Goal: Task Accomplishment & Management: Complete application form

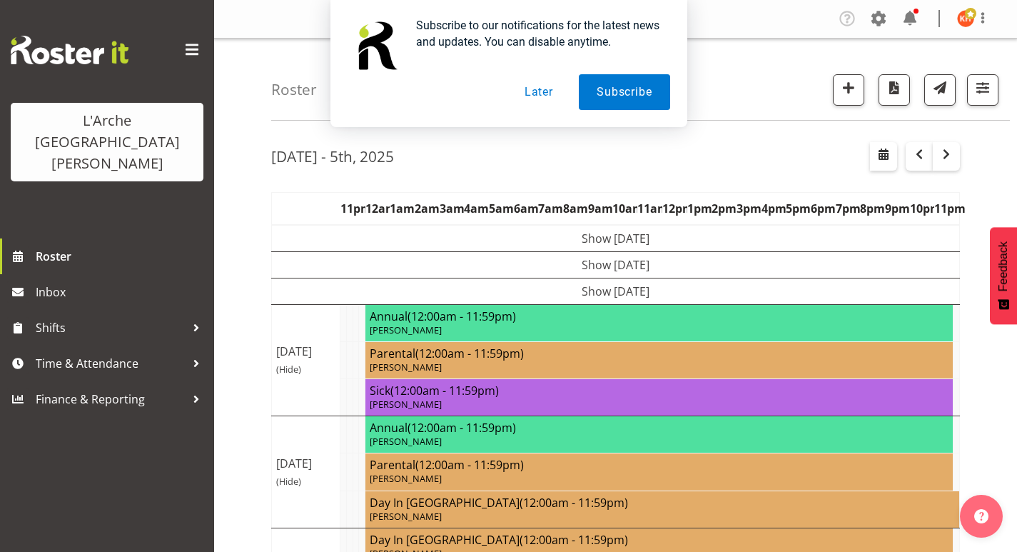
click at [980, 93] on div "Subscribe to our notifications for the latest news and updates. You can disable…" at bounding box center [508, 63] width 1017 height 127
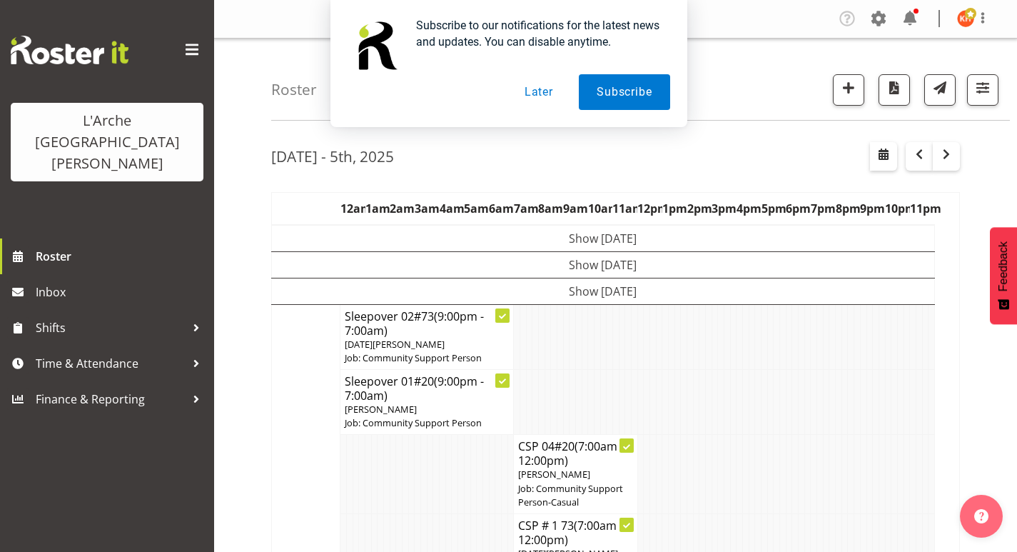
click at [549, 89] on button "Later" at bounding box center [539, 92] width 64 height 36
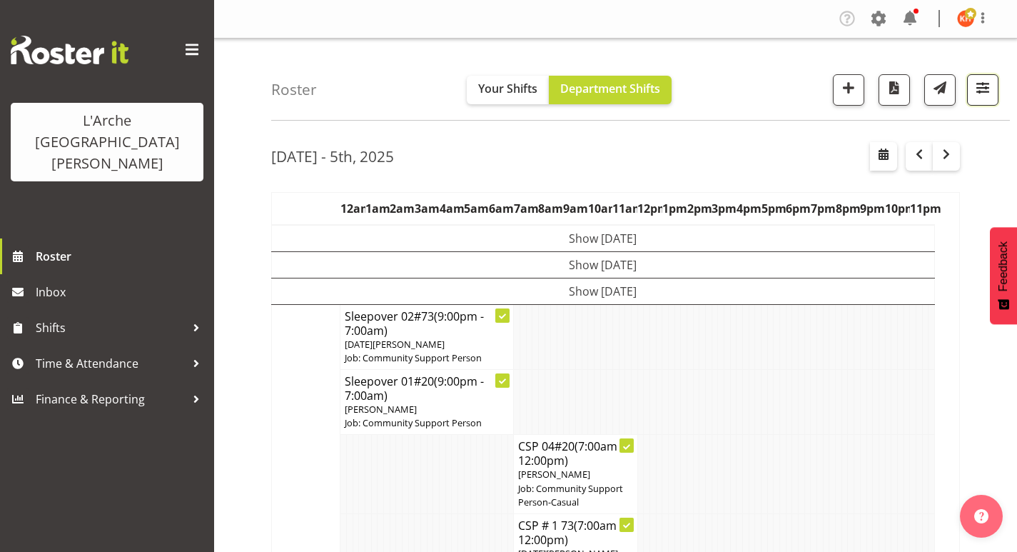
click at [981, 89] on span "button" at bounding box center [982, 87] width 19 height 19
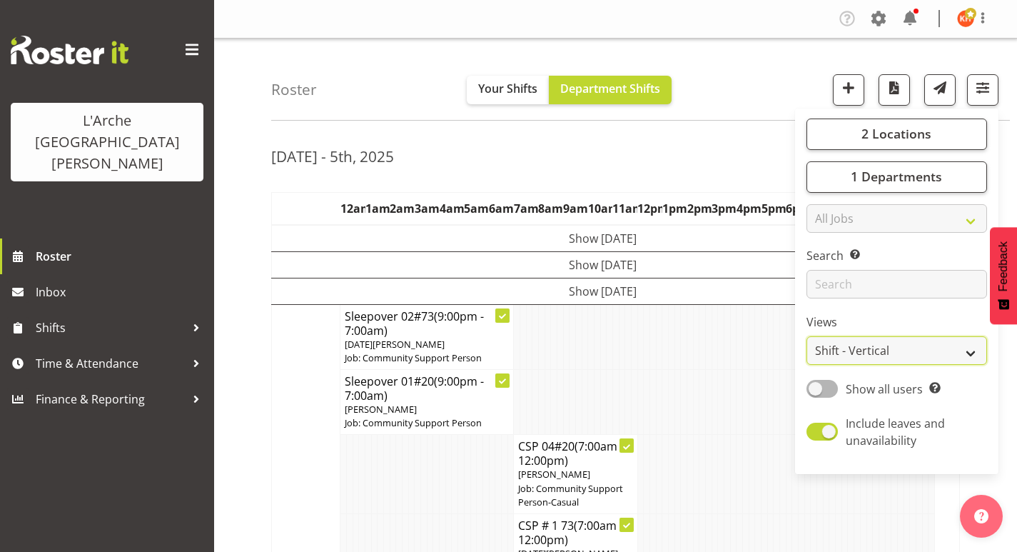
click at [839, 348] on select "Staff Role Shift - Horizontal Shift - Vertical Staff - Location" at bounding box center [896, 350] width 181 height 29
select select "staff"
click at [806, 336] on select "Staff Role Shift - Horizontal Shift - Vertical Staff - Location" at bounding box center [896, 350] width 181 height 29
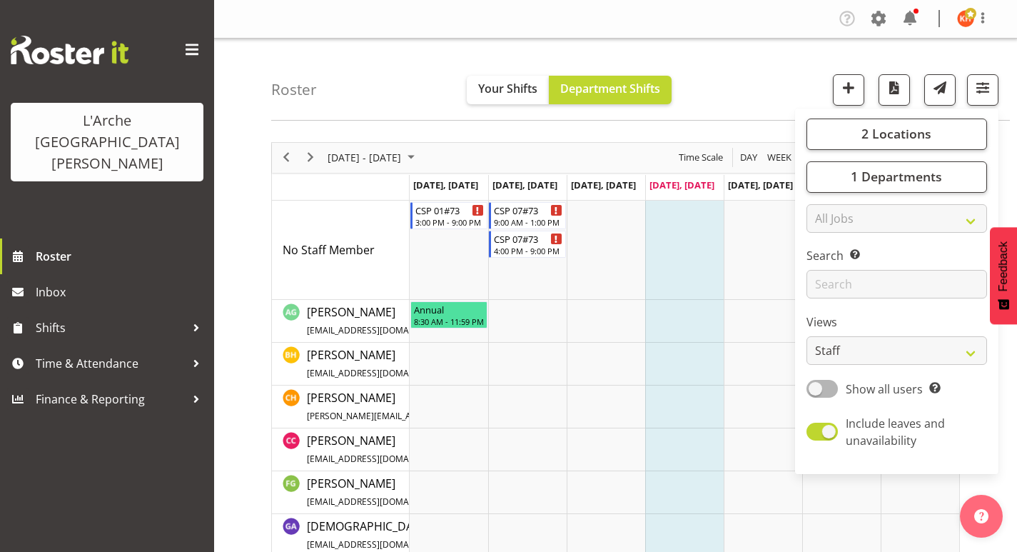
click at [193, 48] on span at bounding box center [192, 50] width 23 height 23
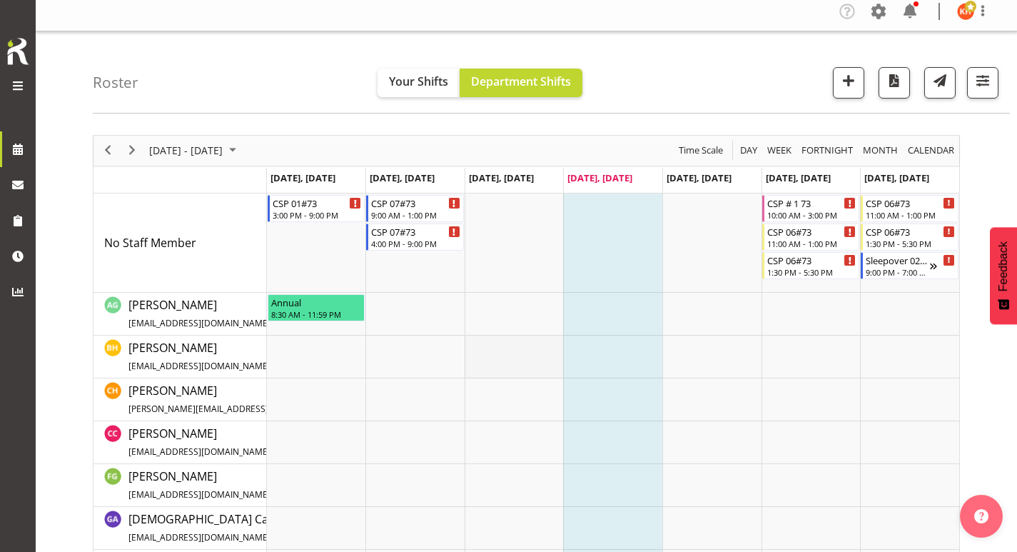
scroll to position [6, 0]
click at [132, 148] on span "Next" at bounding box center [131, 151] width 17 height 18
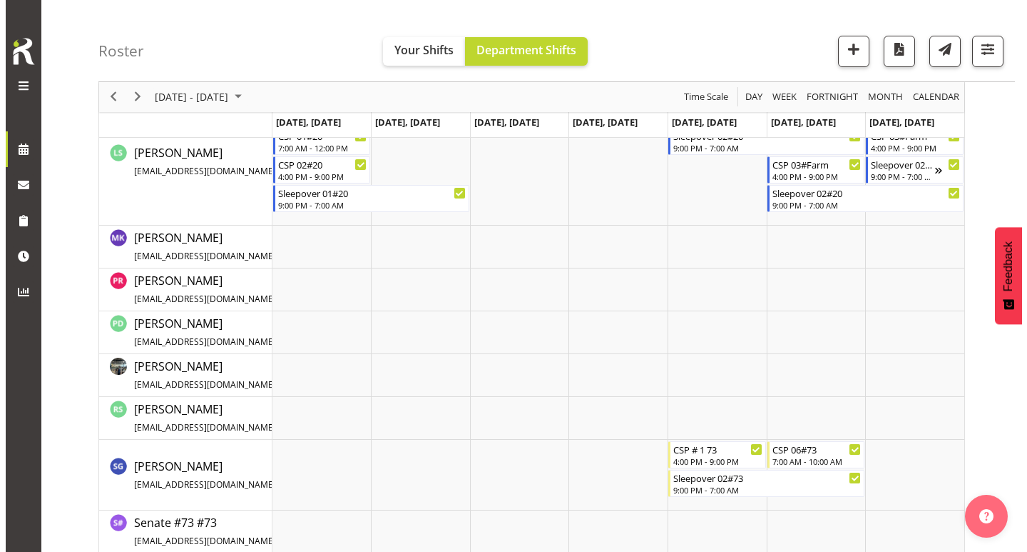
scroll to position [1053, 0]
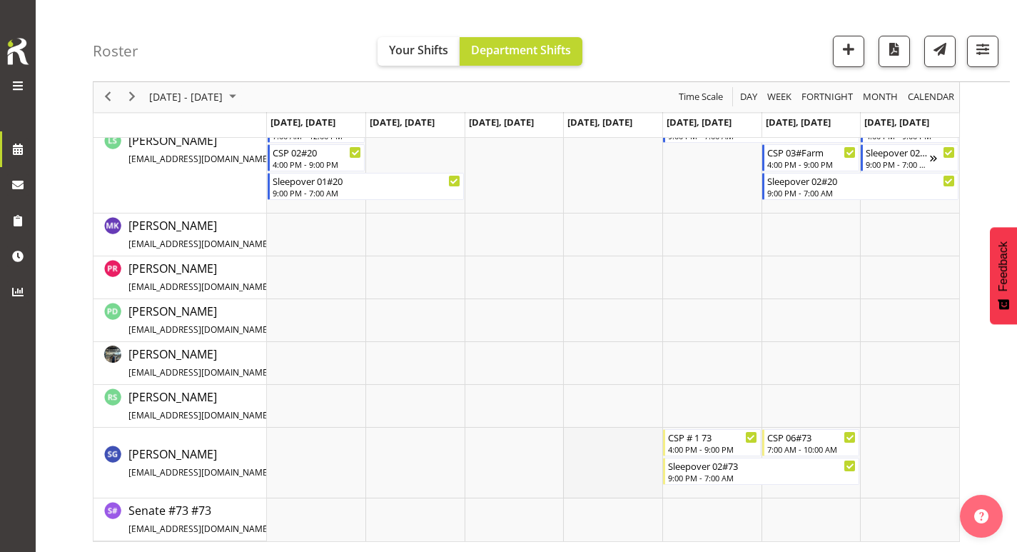
click at [579, 440] on td "Timeline Week of October 9, 2025" at bounding box center [612, 462] width 99 height 71
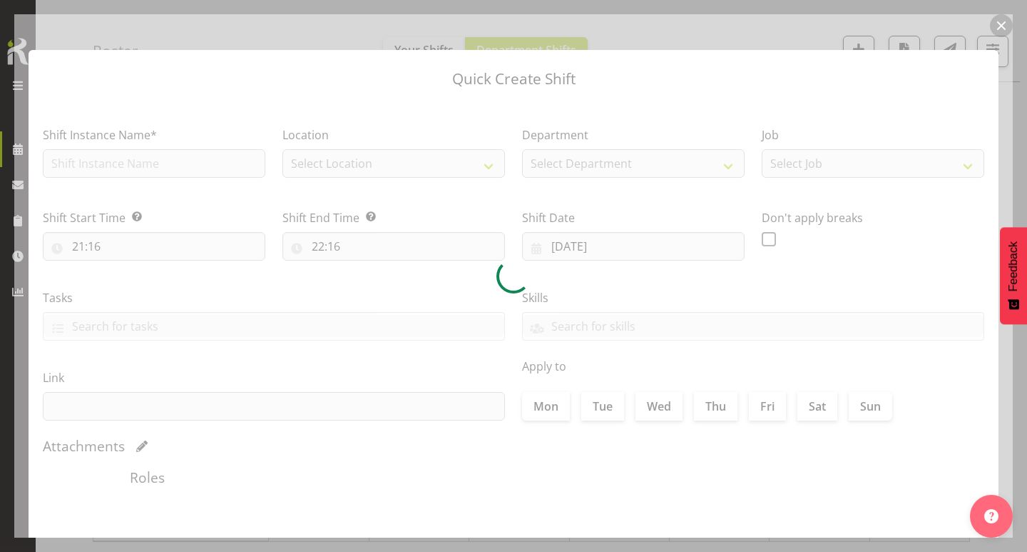
type input "[DATE]"
checkbox input "true"
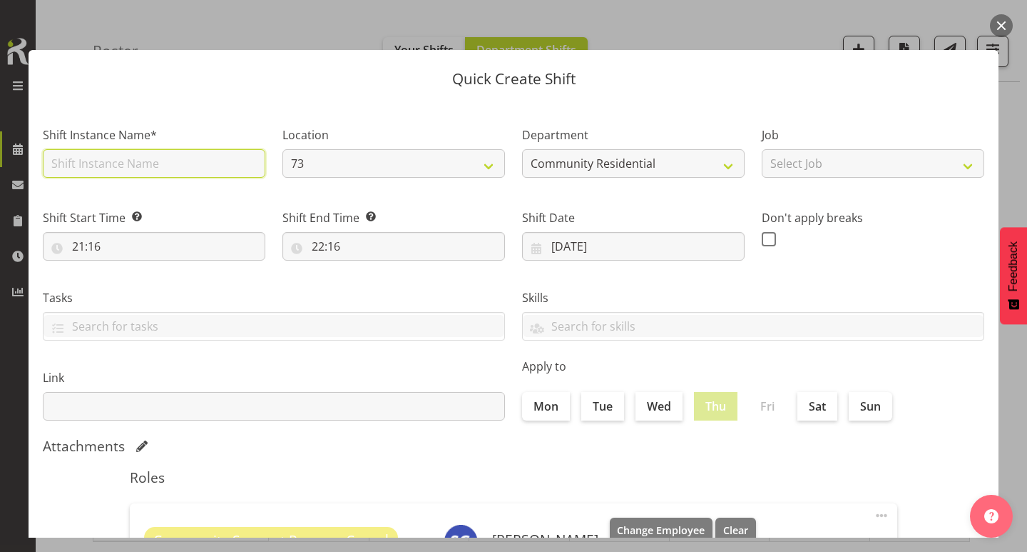
click at [219, 161] on input "text" at bounding box center [154, 163] width 223 height 29
type input "CSP 02#73"
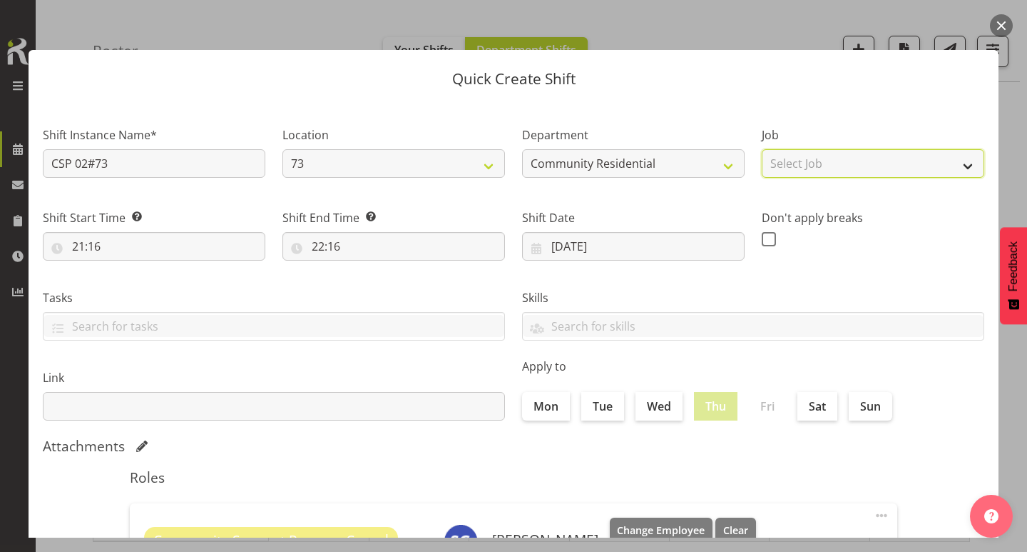
click at [831, 160] on select "Select Job Accounts Admin Art Coordinator Community Leader Community Support Pe…" at bounding box center [873, 163] width 223 height 29
select select "3"
click at [762, 149] on select "Select Job Accounts Admin Art Coordinator Community Leader Community Support Pe…" at bounding box center [873, 163] width 223 height 29
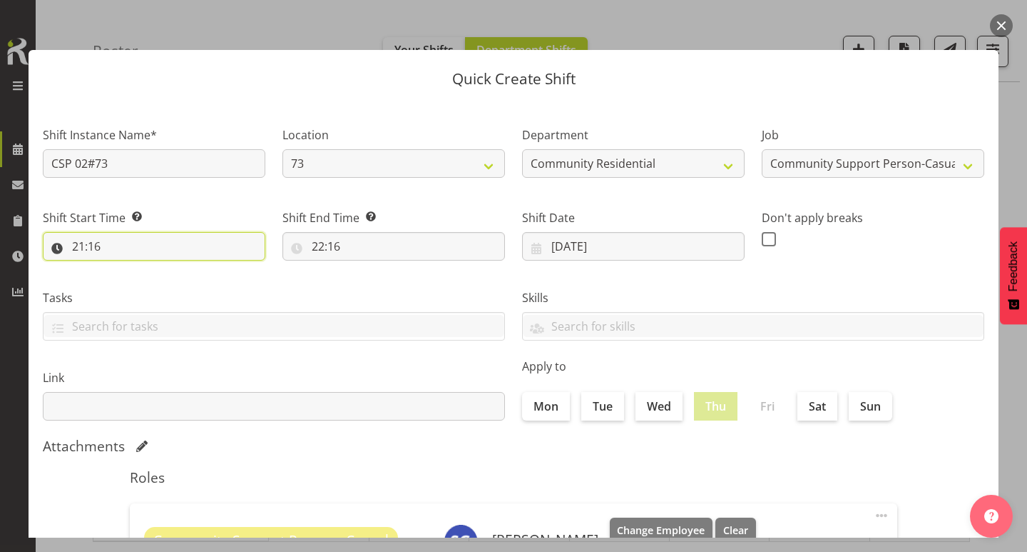
click at [79, 241] on input "21:16" at bounding box center [154, 246] width 223 height 29
click at [140, 286] on select "00 01 02 03 04 05 06 07 08 09 10 11 12 13 14 15 16 17 18 19 20 21 22 23" at bounding box center [140, 283] width 32 height 29
select select "8"
click at [124, 269] on select "00 01 02 03 04 05 06 07 08 09 10 11 12 13 14 15 16 17 18 19 20 21 22 23" at bounding box center [140, 283] width 32 height 29
type input "08:16"
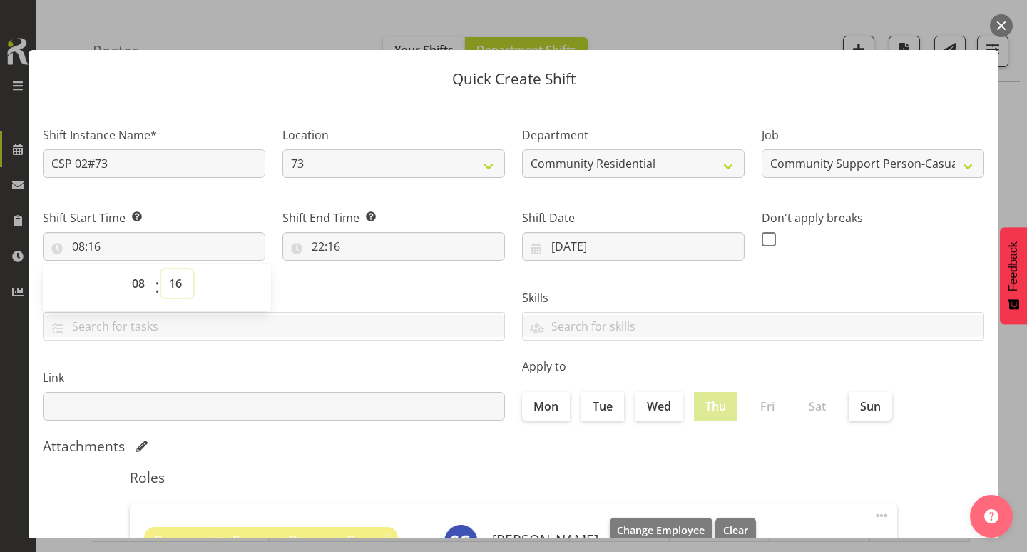
click at [176, 277] on select "00 01 02 03 04 05 06 07 08 09 10 11 12 13 14 15 16 17 18 19 20 21 22 23 24 25 2…" at bounding box center [177, 283] width 32 height 29
select select "30"
click at [161, 269] on select "00 01 02 03 04 05 06 07 08 09 10 11 12 13 14 15 16 17 18 19 20 21 22 23 24 25 2…" at bounding box center [177, 283] width 32 height 29
type input "08:30"
click at [178, 205] on div "Shift Start Time Set the time of the day you wish this shift to start 08:30 00 …" at bounding box center [154, 229] width 240 height 80
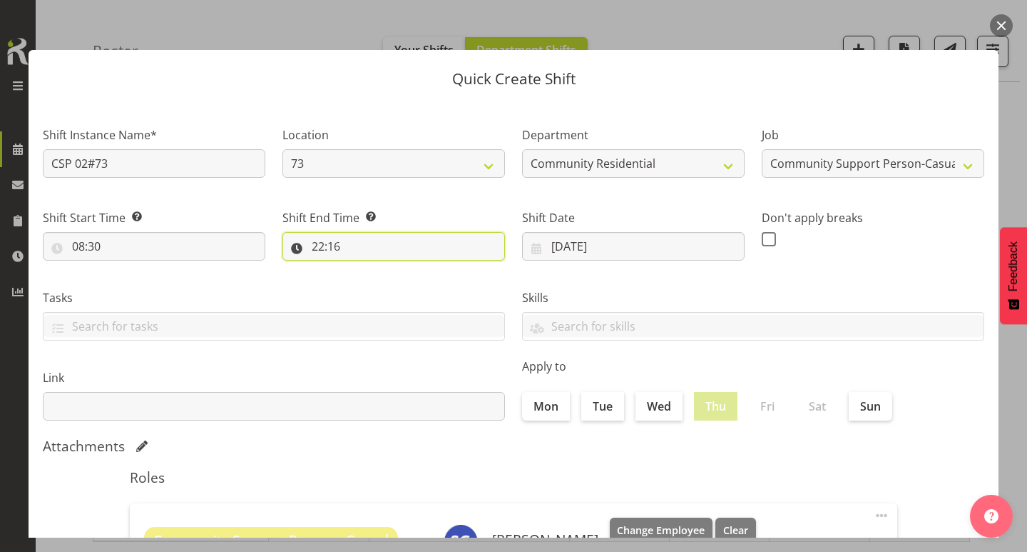
click at [319, 245] on input "22:16" at bounding box center [394, 246] width 223 height 29
click at [377, 284] on select "00 01 02 03 04 05 06 07 08 09 10 11 12 13 14 15 16 17 18 19 20 21 22 23" at bounding box center [380, 283] width 32 height 29
select select "12"
click at [364, 269] on select "00 01 02 03 04 05 06 07 08 09 10 11 12 13 14 15 16 17 18 19 20 21 22 23" at bounding box center [380, 283] width 32 height 29
type input "12:16"
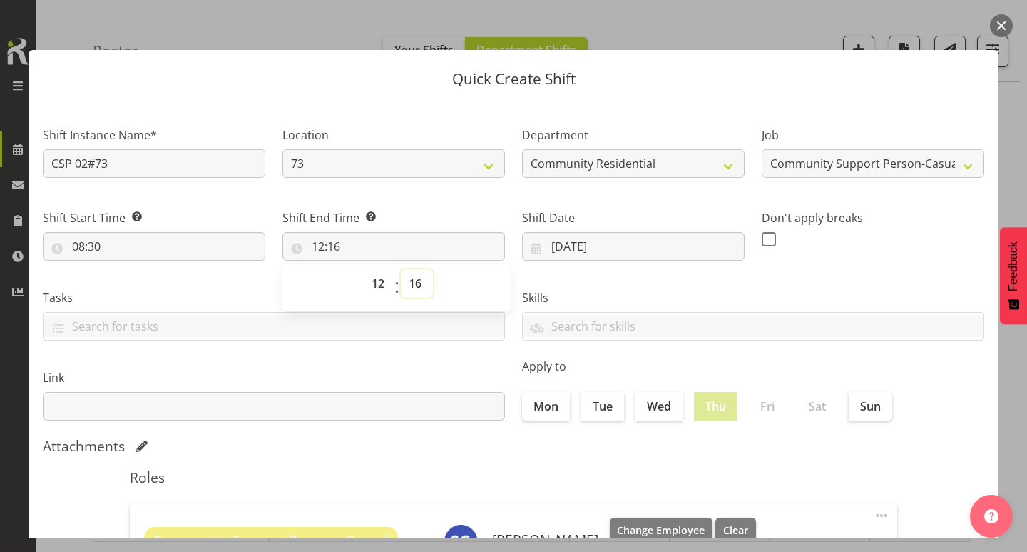
click at [413, 285] on select "00 01 02 03 04 05 06 07 08 09 10 11 12 13 14 15 16 17 18 19 20 21 22 23 24 25 2…" at bounding box center [417, 283] width 32 height 29
select select "0"
click at [401, 269] on select "00 01 02 03 04 05 06 07 08 09 10 11 12 13 14 15 16 17 18 19 20 21 22 23 24 25 2…" at bounding box center [417, 283] width 32 height 29
type input "12:00"
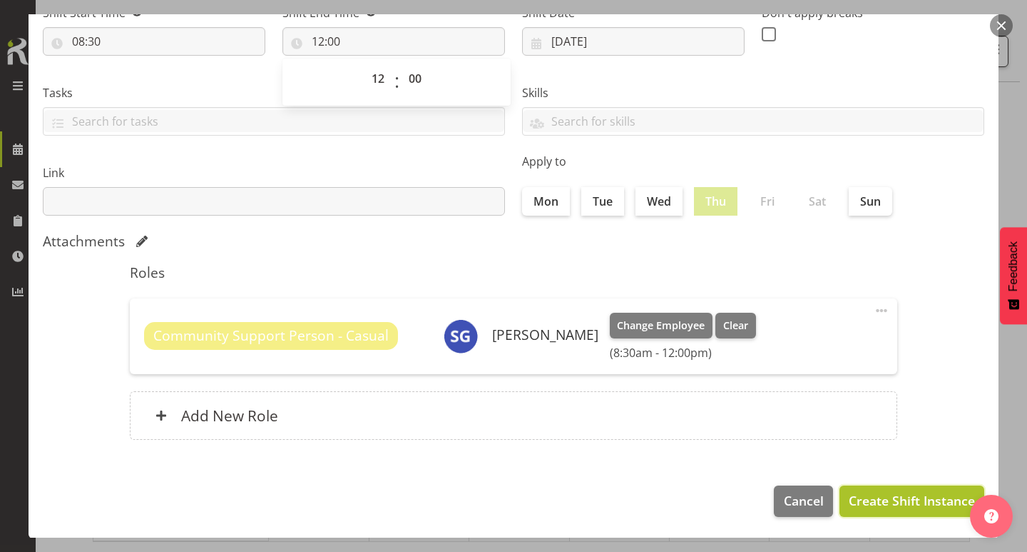
click at [888, 497] on span "Create Shift Instance" at bounding box center [912, 500] width 126 height 19
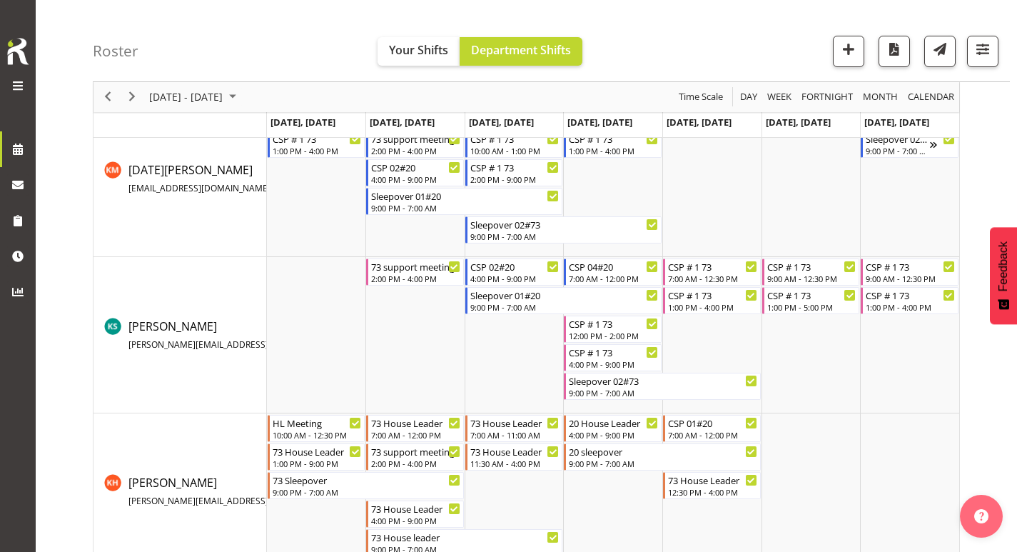
scroll to position [569, 0]
click at [131, 96] on span "Next" at bounding box center [131, 97] width 17 height 18
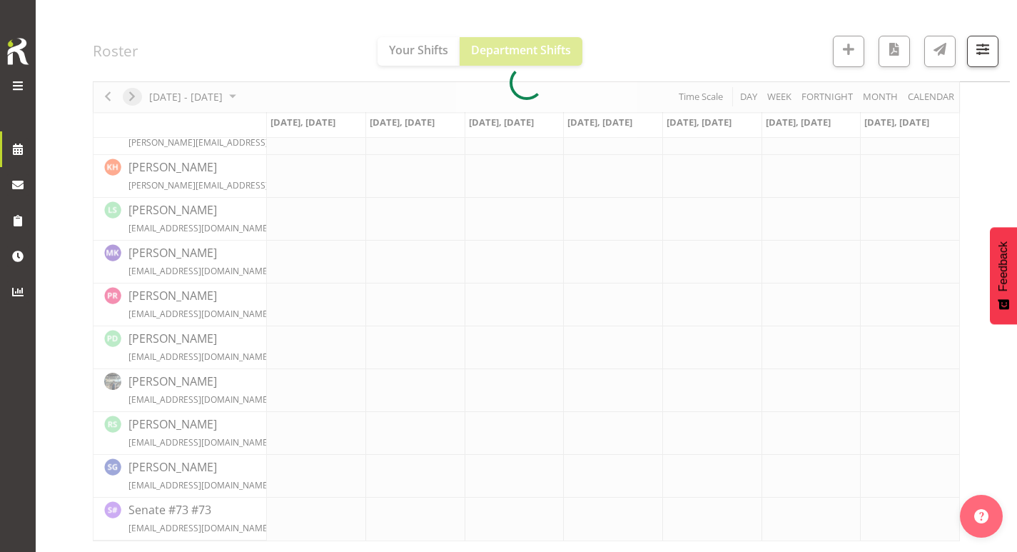
scroll to position [516, 0]
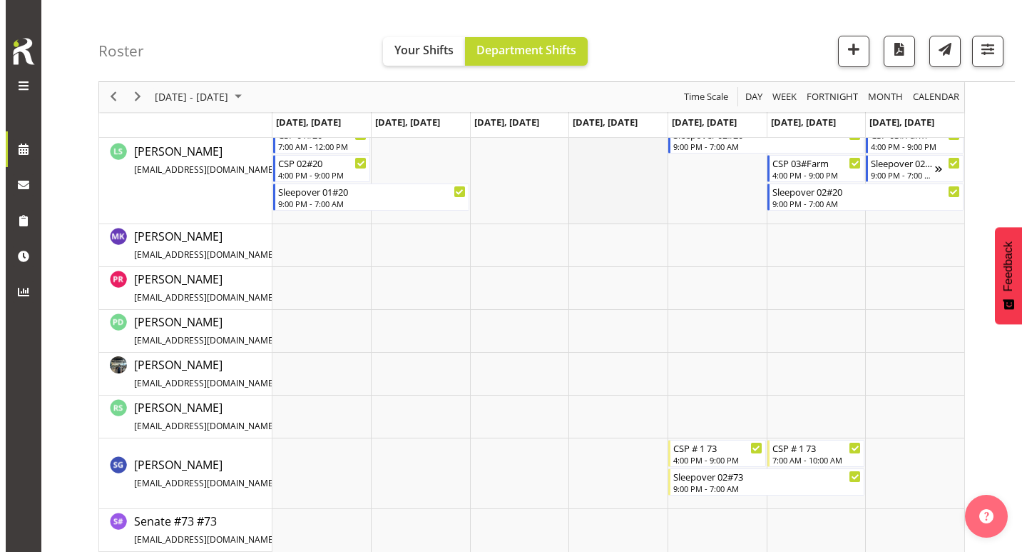
scroll to position [910, 0]
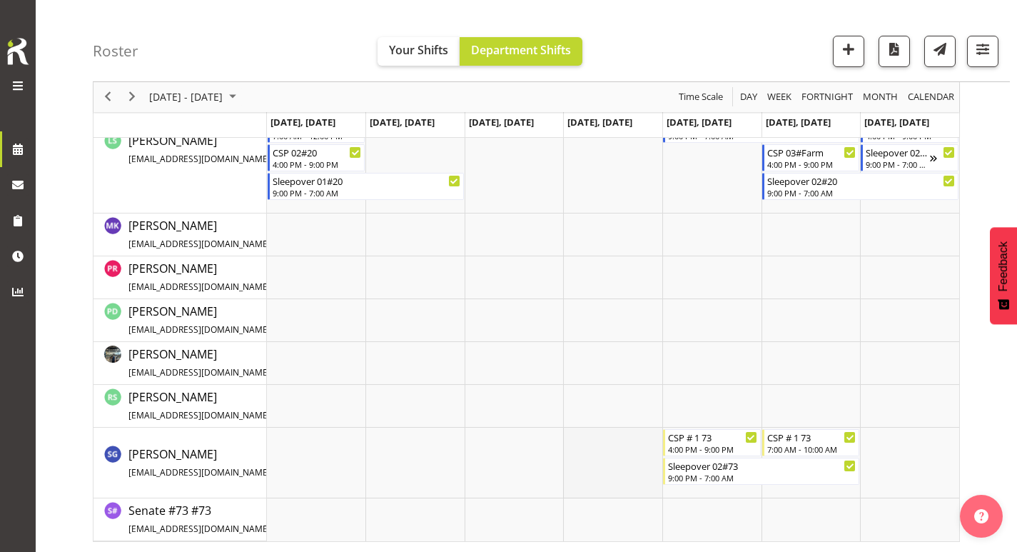
click at [594, 452] on td "Timeline Week of October 16, 2025" at bounding box center [612, 462] width 99 height 71
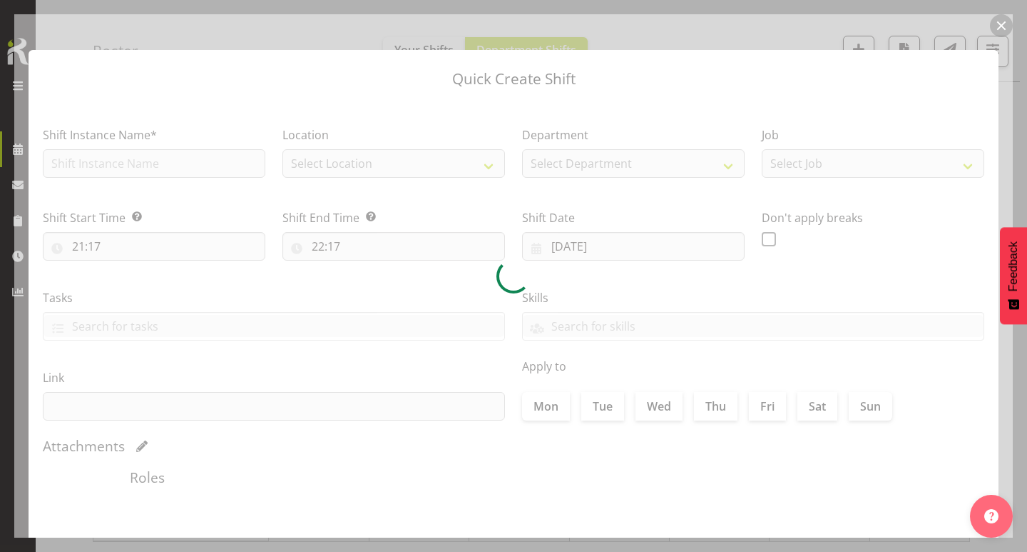
type input "[DATE]"
checkbox input "true"
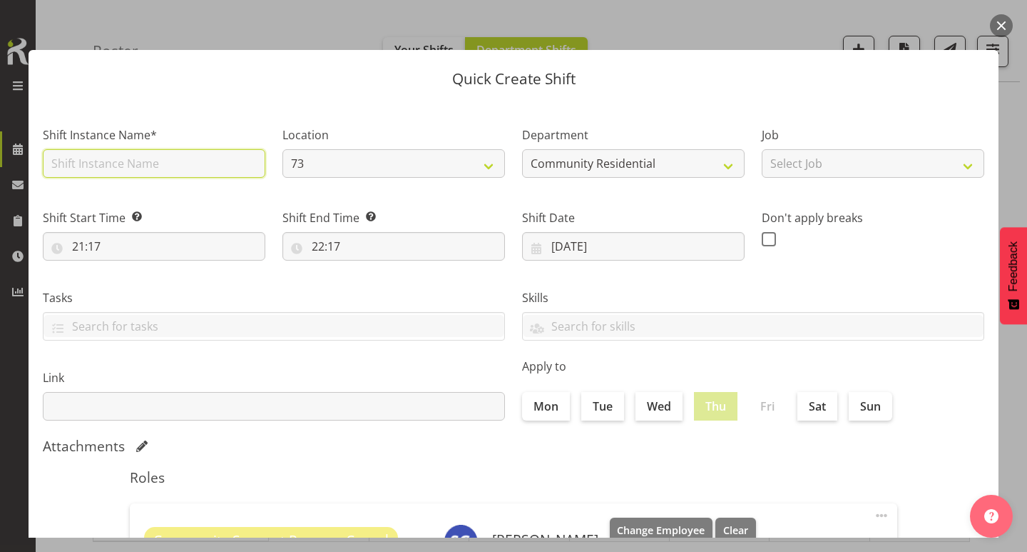
click at [201, 168] on input "text" at bounding box center [154, 163] width 223 height 29
type input "CSP 02#73"
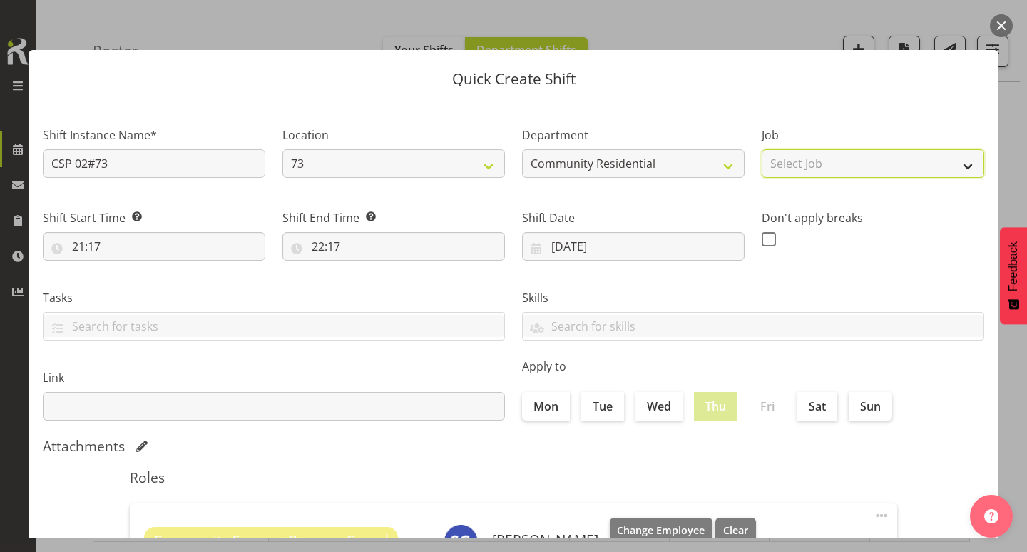
click at [822, 164] on select "Select Job Accounts Admin Art Coordinator Community Leader Community Support Pe…" at bounding box center [873, 163] width 223 height 29
select select "3"
click at [762, 149] on select "Select Job Accounts Admin Art Coordinator Community Leader Community Support Pe…" at bounding box center [873, 163] width 223 height 29
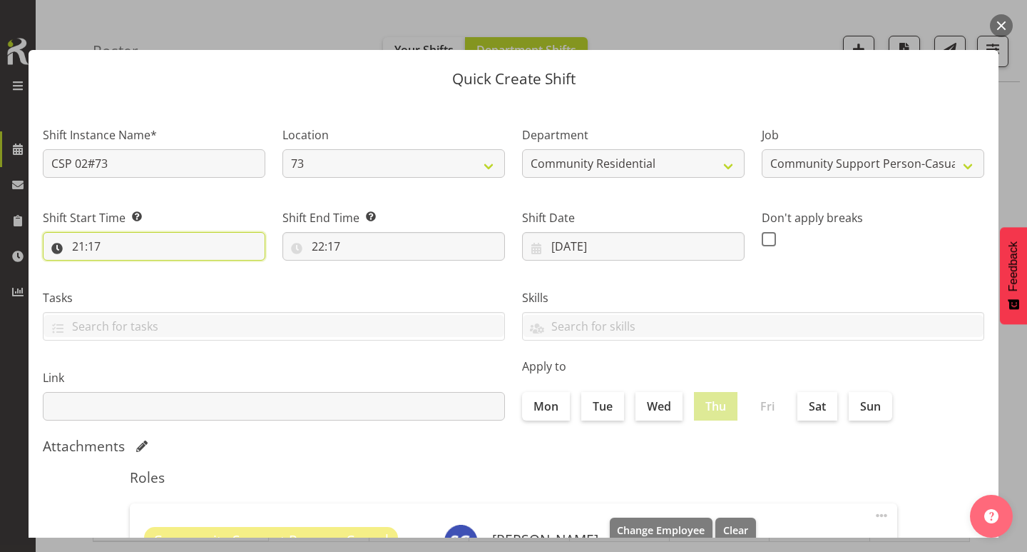
click at [79, 245] on input "21:17" at bounding box center [154, 246] width 223 height 29
click at [143, 281] on select "00 01 02 03 04 05 06 07 08 09 10 11 12 13 14 15 16 17 18 19 20 21 22 23" at bounding box center [140, 283] width 32 height 29
select select "8"
click at [124, 269] on select "00 01 02 03 04 05 06 07 08 09 10 11 12 13 14 15 16 17 18 19 20 21 22 23" at bounding box center [140, 283] width 32 height 29
type input "08:17"
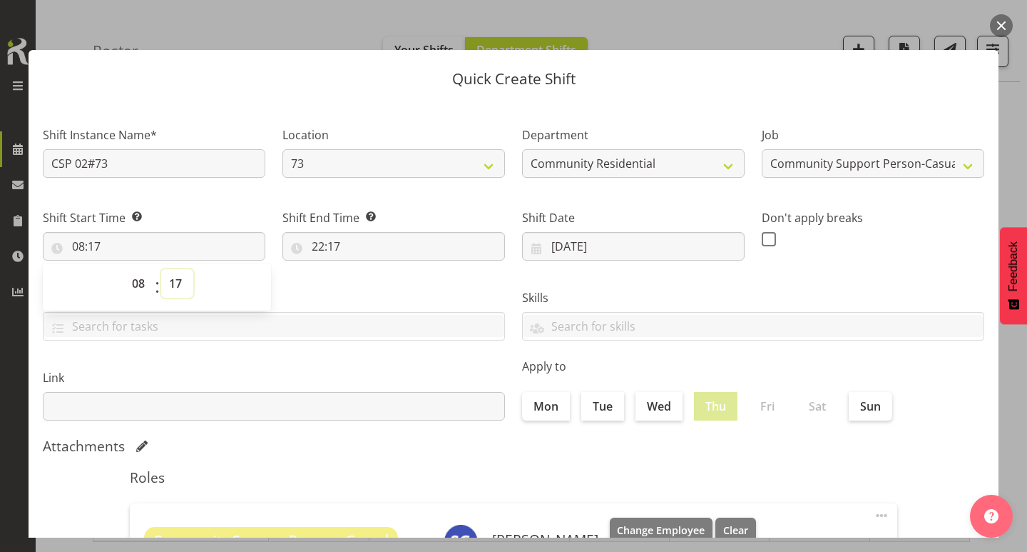
click at [177, 276] on select "00 01 02 03 04 05 06 07 08 09 10 11 12 13 14 15 16 17 18 19 20 21 22 23 24 25 2…" at bounding box center [177, 283] width 32 height 29
select select "30"
click at [161, 269] on select "00 01 02 03 04 05 06 07 08 09 10 11 12 13 14 15 16 17 18 19 20 21 22 23 24 25 2…" at bounding box center [177, 283] width 32 height 29
type input "08:30"
click at [315, 246] on input "22:17" at bounding box center [394, 246] width 223 height 29
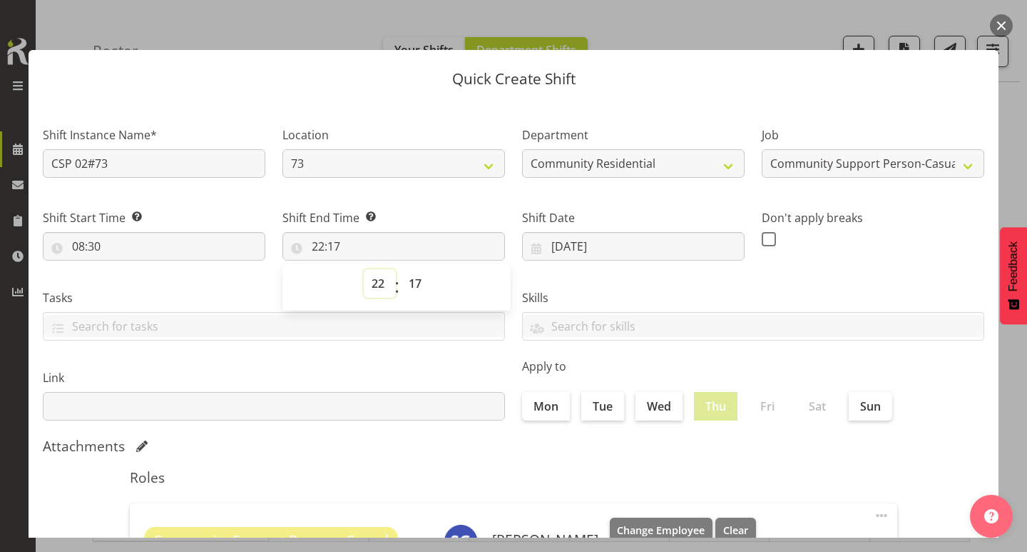
click at [372, 287] on select "00 01 02 03 04 05 06 07 08 09 10 11 12 13 14 15 16 17 18 19 20 21 22 23" at bounding box center [380, 283] width 32 height 29
select select "12"
click at [364, 269] on select "00 01 02 03 04 05 06 07 08 09 10 11 12 13 14 15 16 17 18 19 20 21 22 23" at bounding box center [380, 283] width 32 height 29
type input "12:17"
click at [415, 280] on select "00 01 02 03 04 05 06 07 08 09 10 11 12 13 14 15 16 17 18 19 20 21 22 23 24 25 2…" at bounding box center [417, 283] width 32 height 29
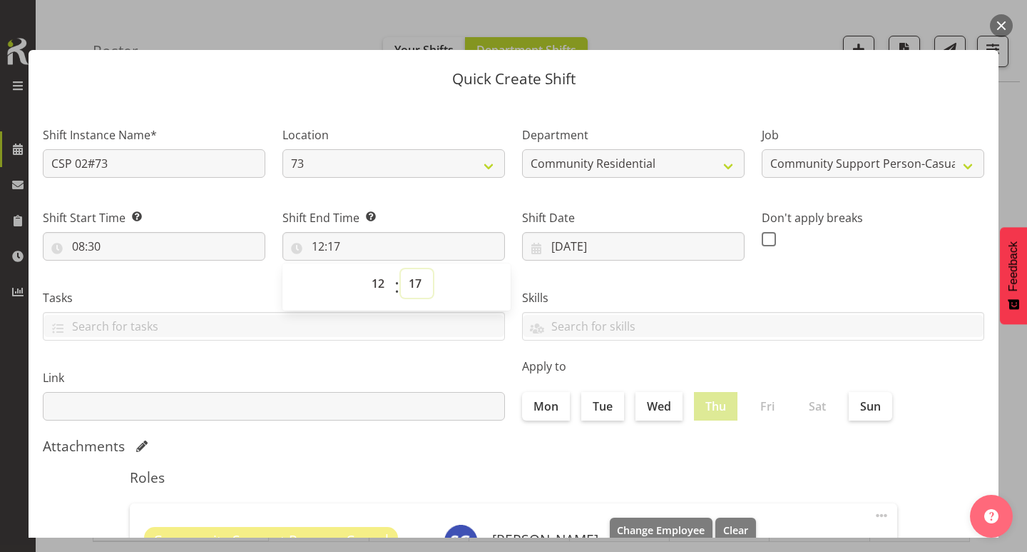
select select "0"
click at [401, 269] on select "00 01 02 03 04 05 06 07 08 09 10 11 12 13 14 15 16 17 18 19 20 21 22 23 24 25 2…" at bounding box center [417, 283] width 32 height 29
type input "12:00"
click at [759, 257] on div "Don't apply breaks" at bounding box center [873, 229] width 240 height 80
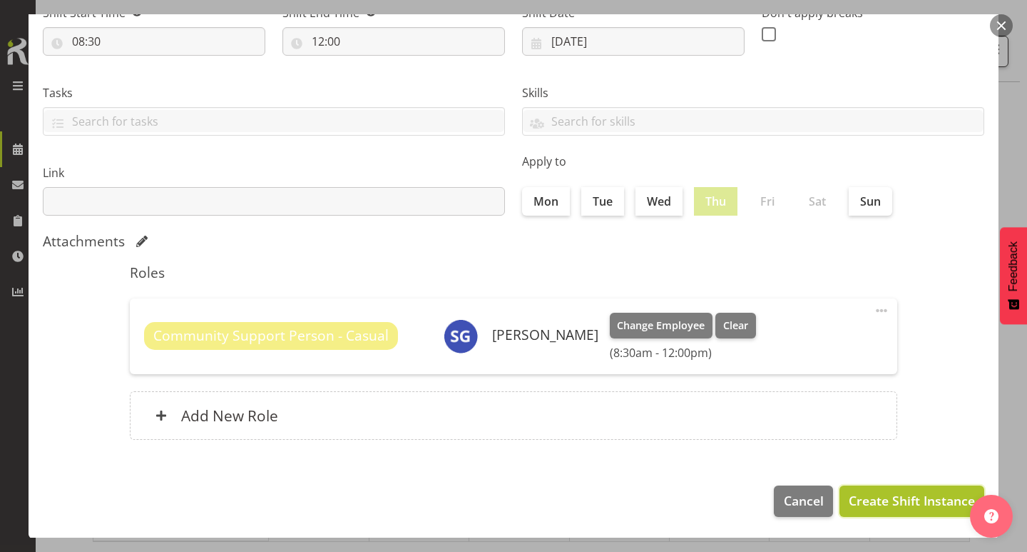
click at [887, 501] on span "Create Shift Instance" at bounding box center [912, 500] width 126 height 19
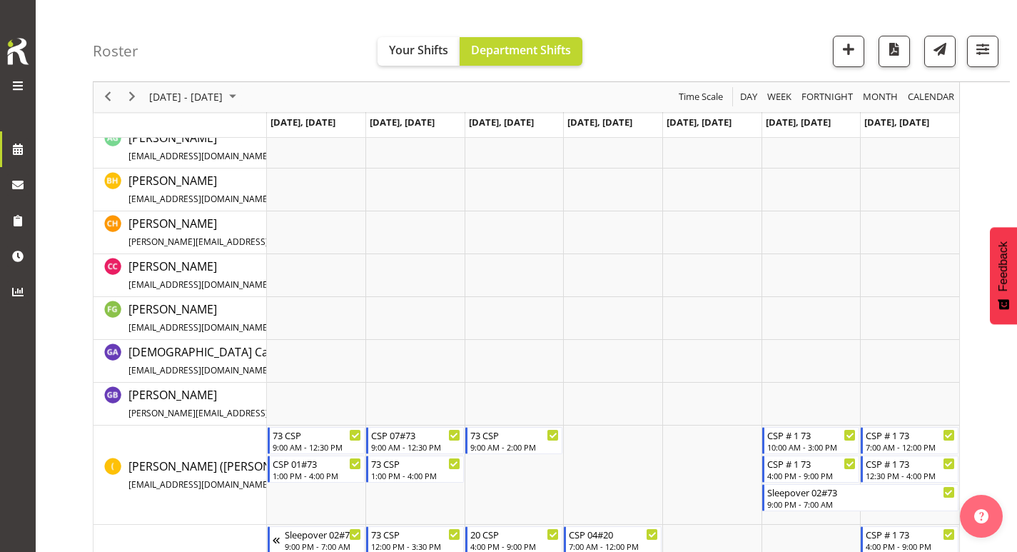
scroll to position [121, 0]
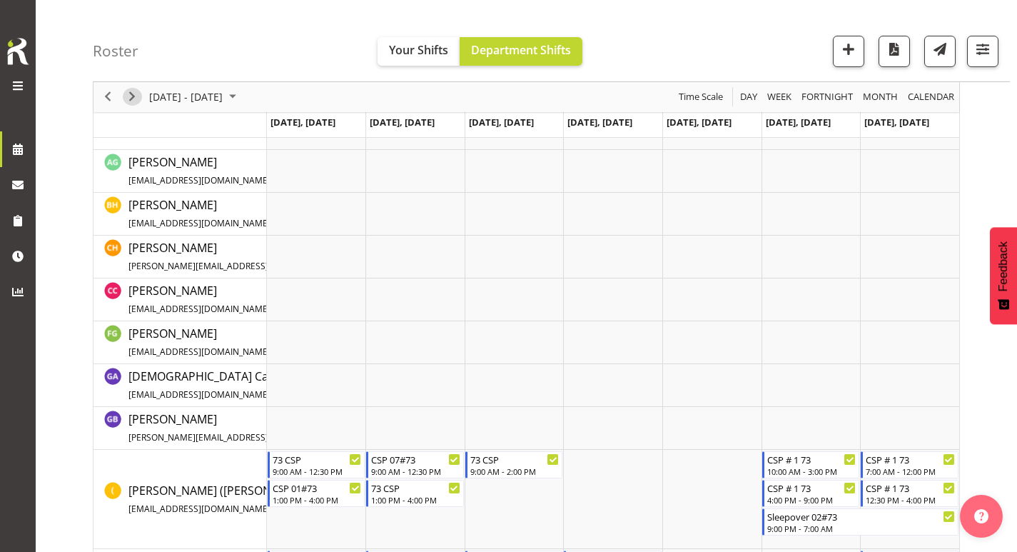
click at [131, 96] on span "Next" at bounding box center [131, 97] width 17 height 18
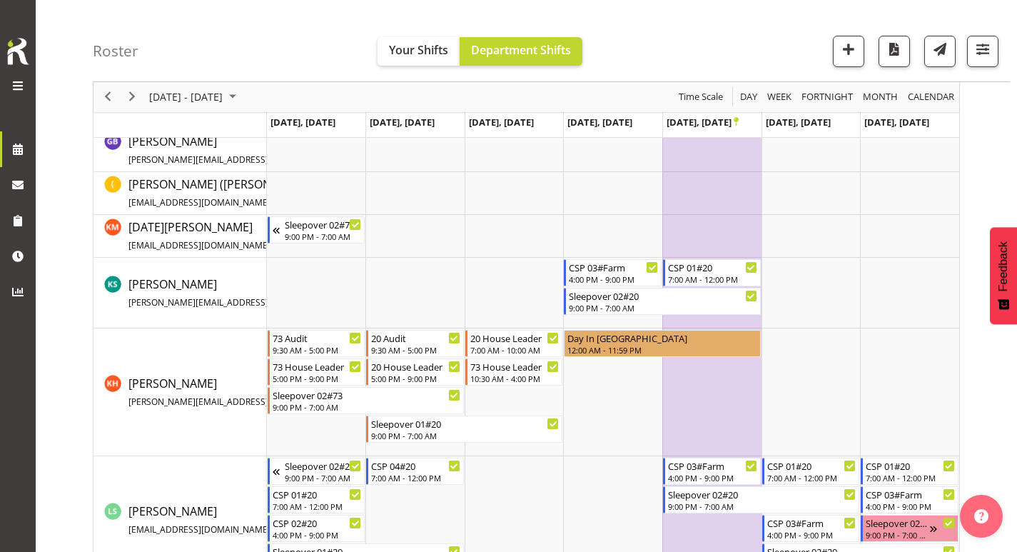
scroll to position [457, 0]
